Goal: Task Accomplishment & Management: Use online tool/utility

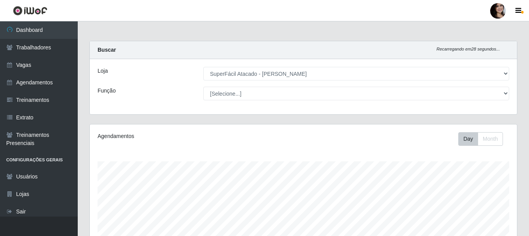
select select "399"
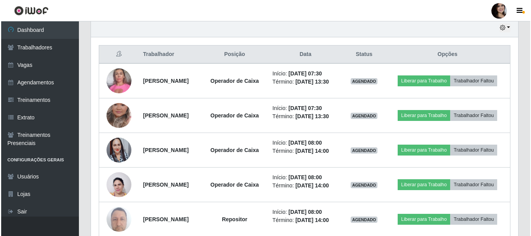
scroll to position [233, 0]
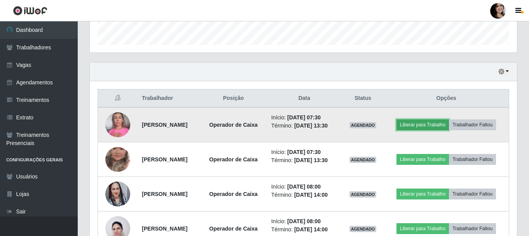
click at [422, 125] on button "Liberar para Trabalho" at bounding box center [423, 124] width 53 height 11
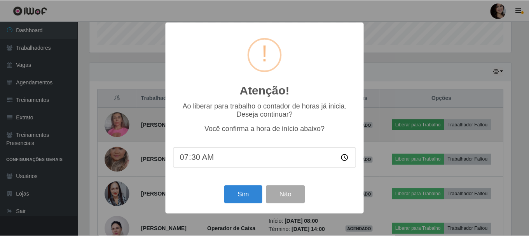
scroll to position [161, 424]
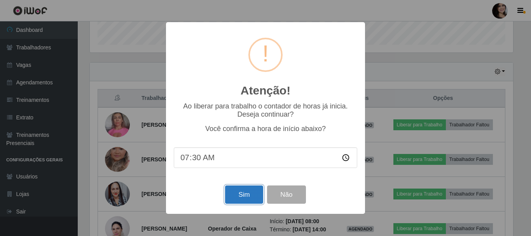
click at [238, 198] on button "Sim" at bounding box center [244, 195] width 38 height 18
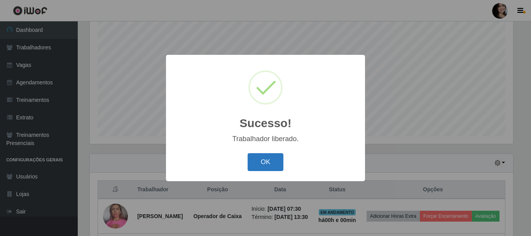
click at [259, 164] on button "OK" at bounding box center [266, 162] width 36 height 18
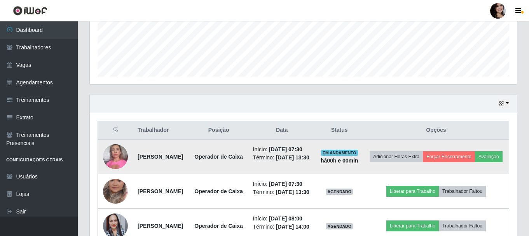
scroll to position [220, 0]
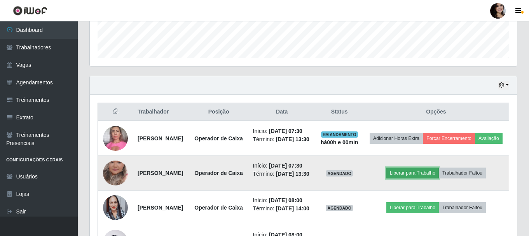
click at [415, 179] on button "Liberar para Trabalho" at bounding box center [413, 173] width 53 height 11
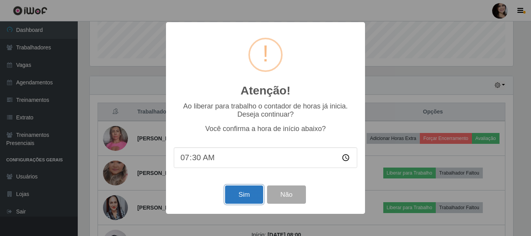
click at [252, 198] on button "Sim" at bounding box center [244, 195] width 38 height 18
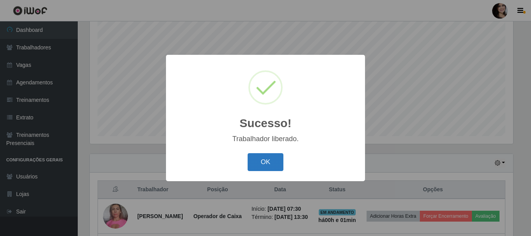
click at [262, 165] on button "OK" at bounding box center [266, 162] width 36 height 18
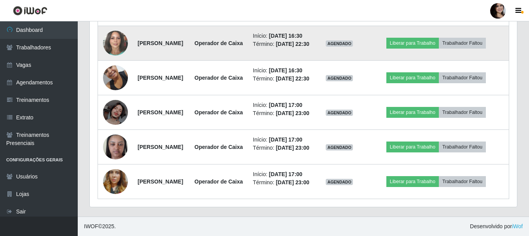
scroll to position [686, 0]
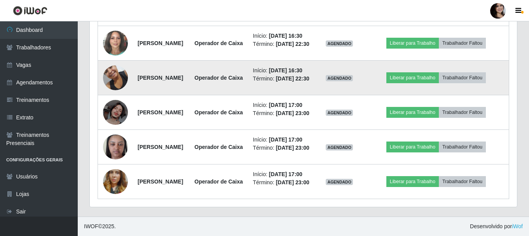
click at [115, 94] on img at bounding box center [115, 77] width 25 height 33
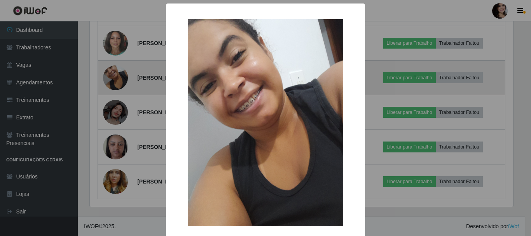
click at [115, 166] on div "× OK Cancel" at bounding box center [265, 118] width 531 height 236
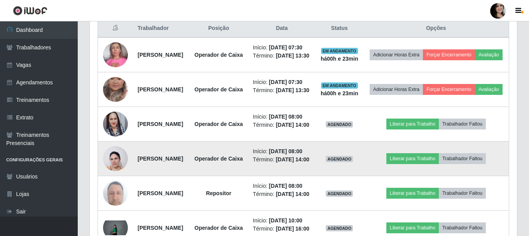
scroll to position [311, 0]
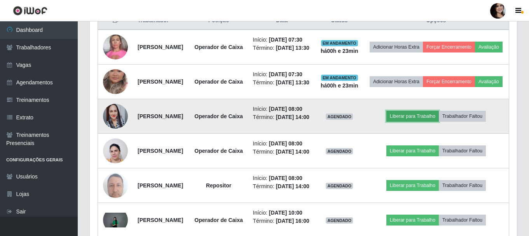
click at [415, 122] on button "Liberar para Trabalho" at bounding box center [413, 116] width 53 height 11
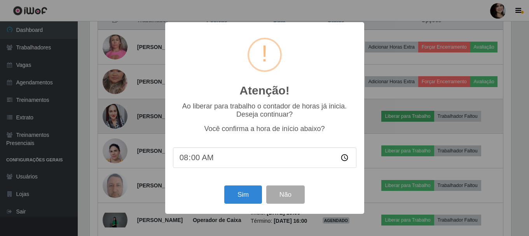
scroll to position [161, 424]
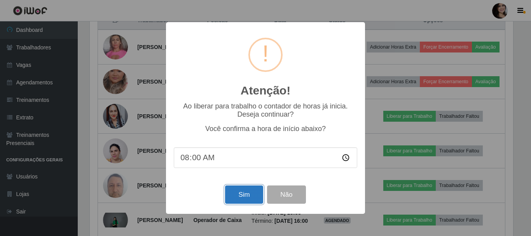
click at [244, 198] on button "Sim" at bounding box center [244, 195] width 38 height 18
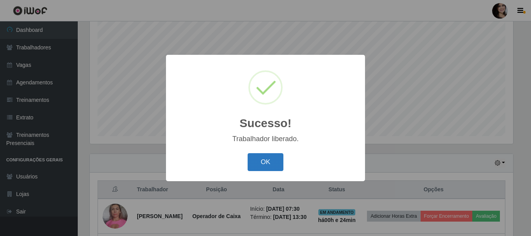
click at [264, 157] on button "OK" at bounding box center [266, 162] width 36 height 18
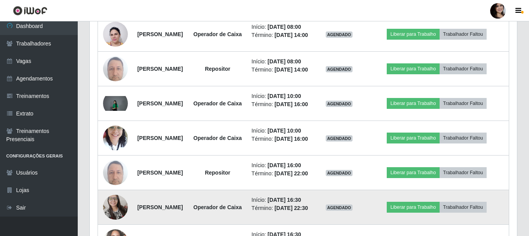
scroll to position [414, 0]
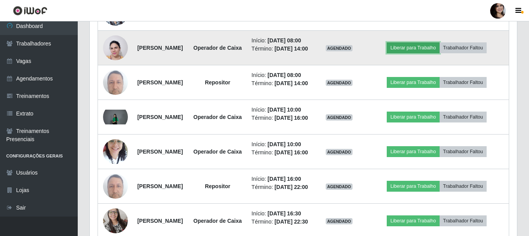
click at [408, 53] on button "Liberar para Trabalho" at bounding box center [413, 47] width 53 height 11
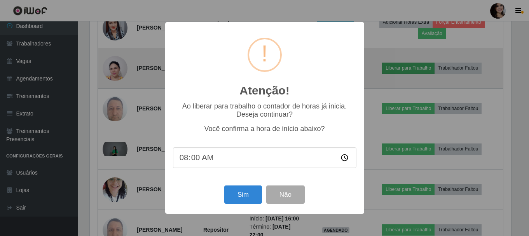
scroll to position [161, 424]
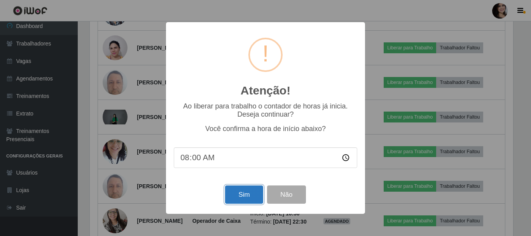
click at [237, 197] on button "Sim" at bounding box center [244, 195] width 38 height 18
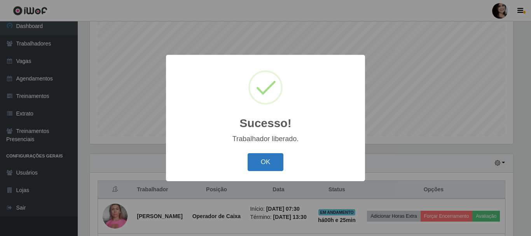
click at [264, 166] on button "OK" at bounding box center [266, 162] width 36 height 18
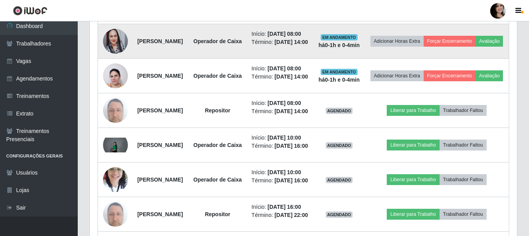
scroll to position [389, 0]
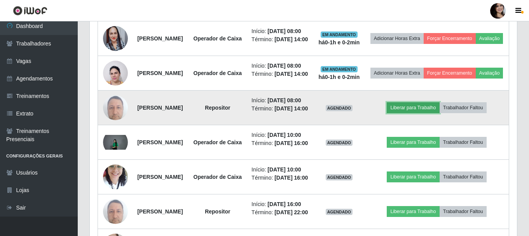
click at [421, 113] on button "Liberar para Trabalho" at bounding box center [413, 107] width 53 height 11
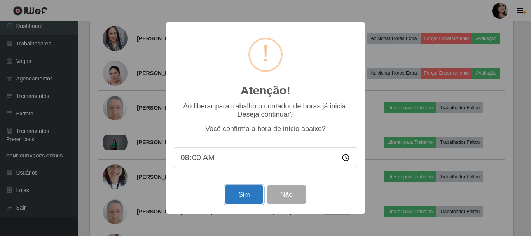
click at [241, 201] on button "Sim" at bounding box center [244, 195] width 38 height 18
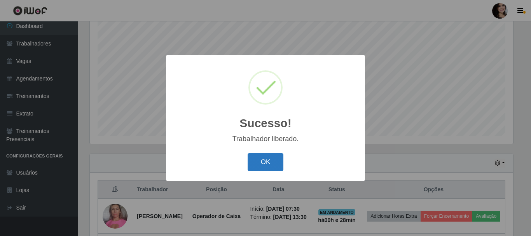
click at [270, 166] on button "OK" at bounding box center [266, 162] width 36 height 18
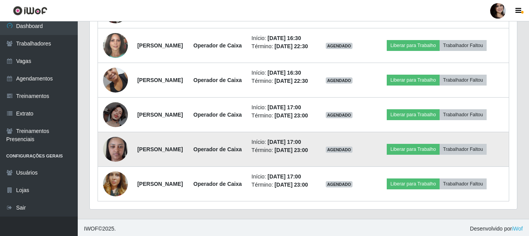
scroll to position [823, 0]
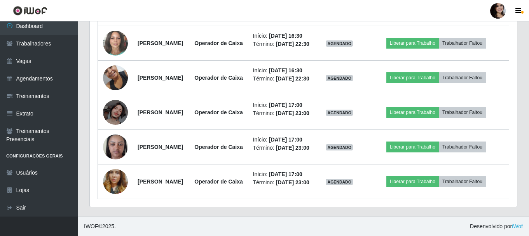
click at [312, 227] on footer "IWOF © 2025 . Desenvolvido por iWof" at bounding box center [304, 226] width 452 height 19
